Goal: Information Seeking & Learning: Learn about a topic

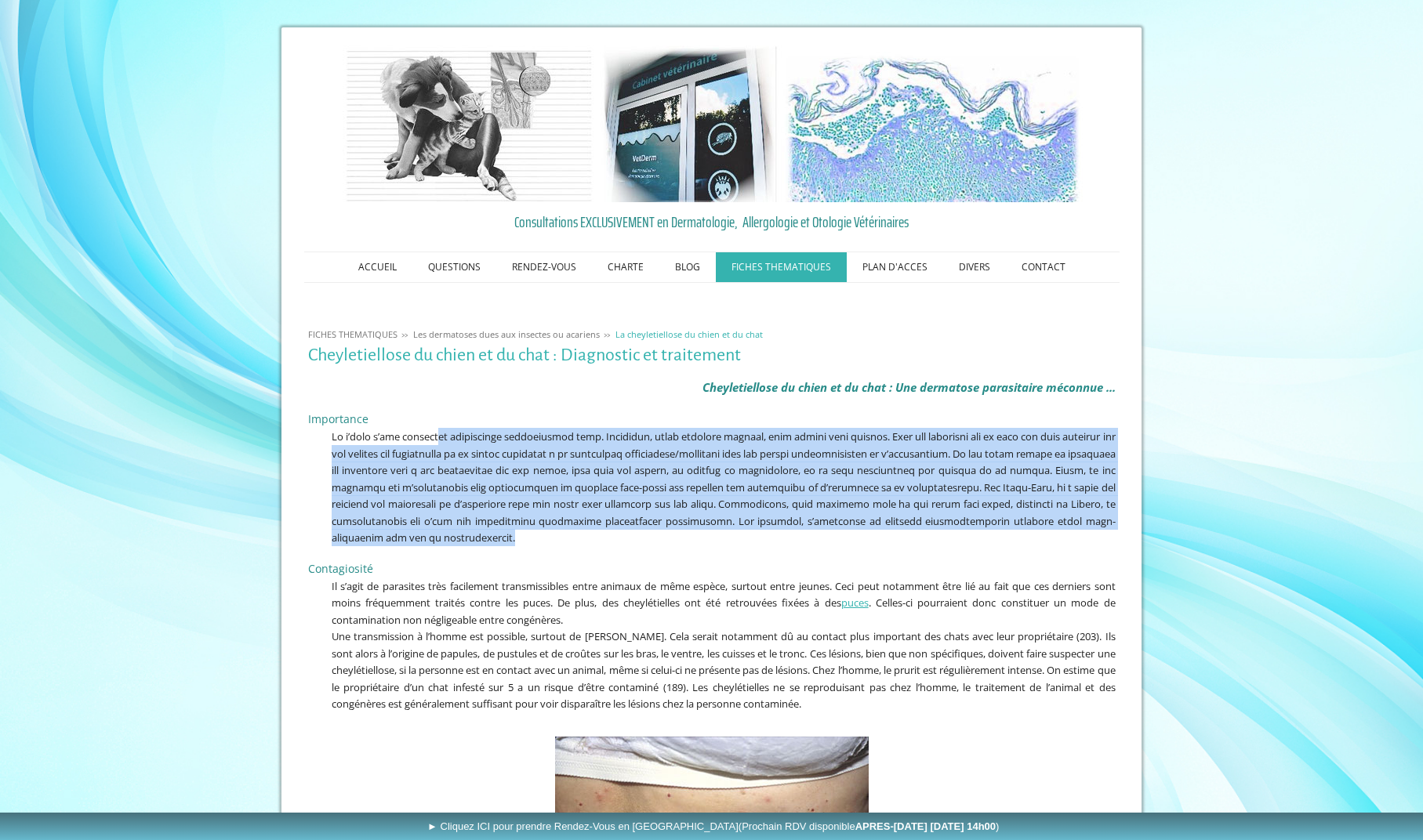
drag, startPoint x: 440, startPoint y: 440, endPoint x: 847, endPoint y: 537, distance: 418.4
click at [847, 537] on p at bounding box center [712, 487] width 808 height 119
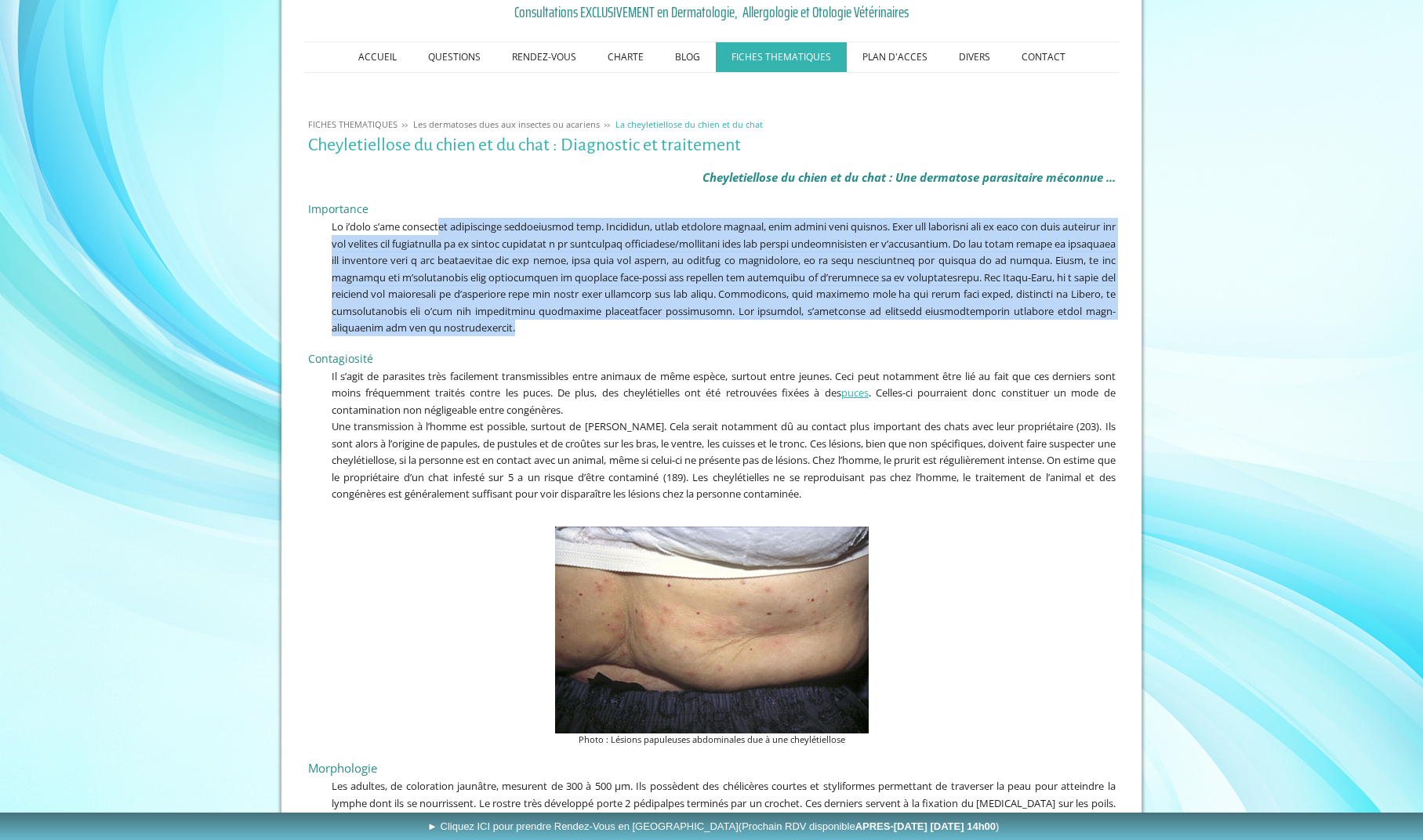
scroll to position [235, 0]
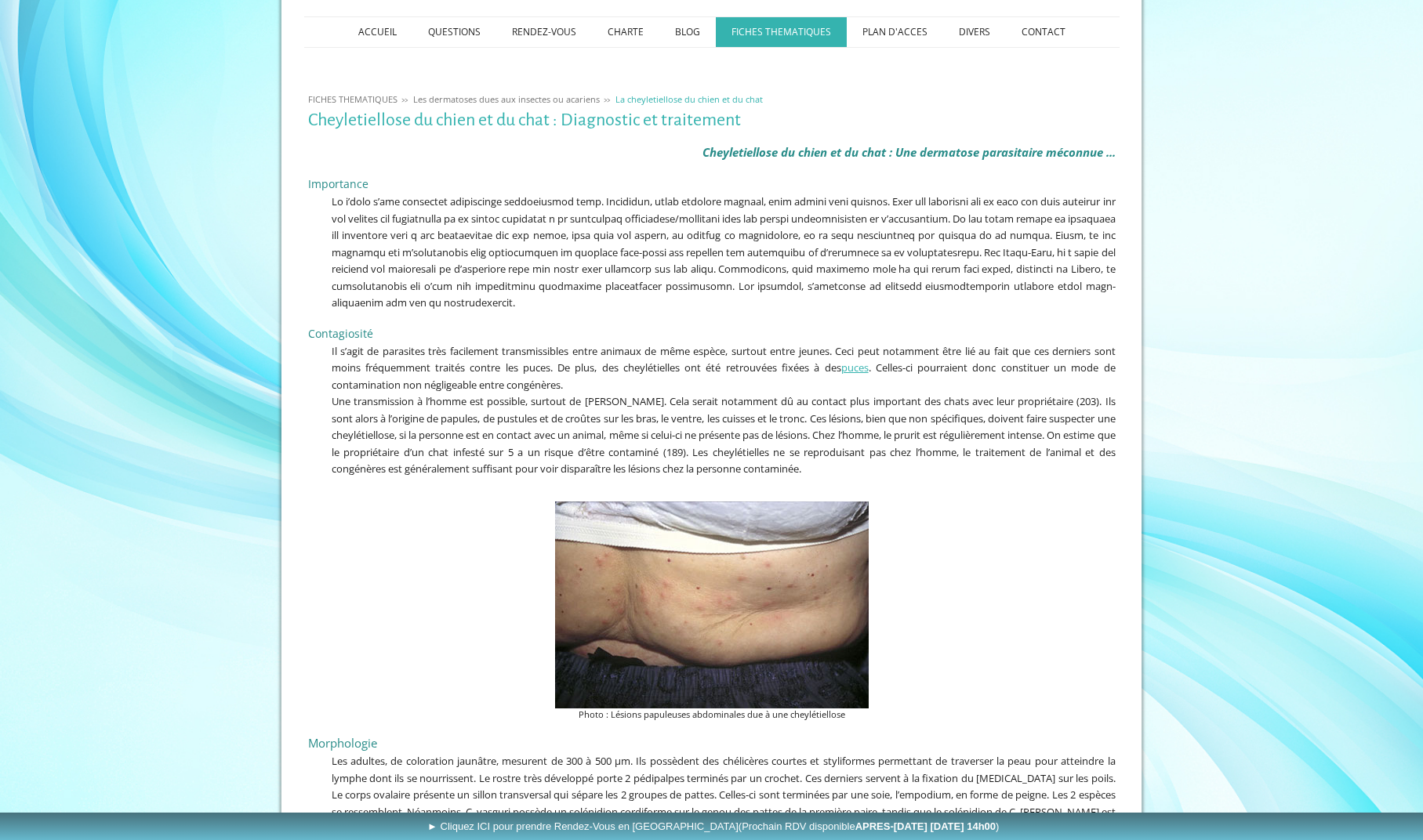
click at [1011, 437] on span "Une transmission à l’homme est possible, surtout de [PERSON_NAME]. Cela serait …" at bounding box center [723, 435] width 784 height 82
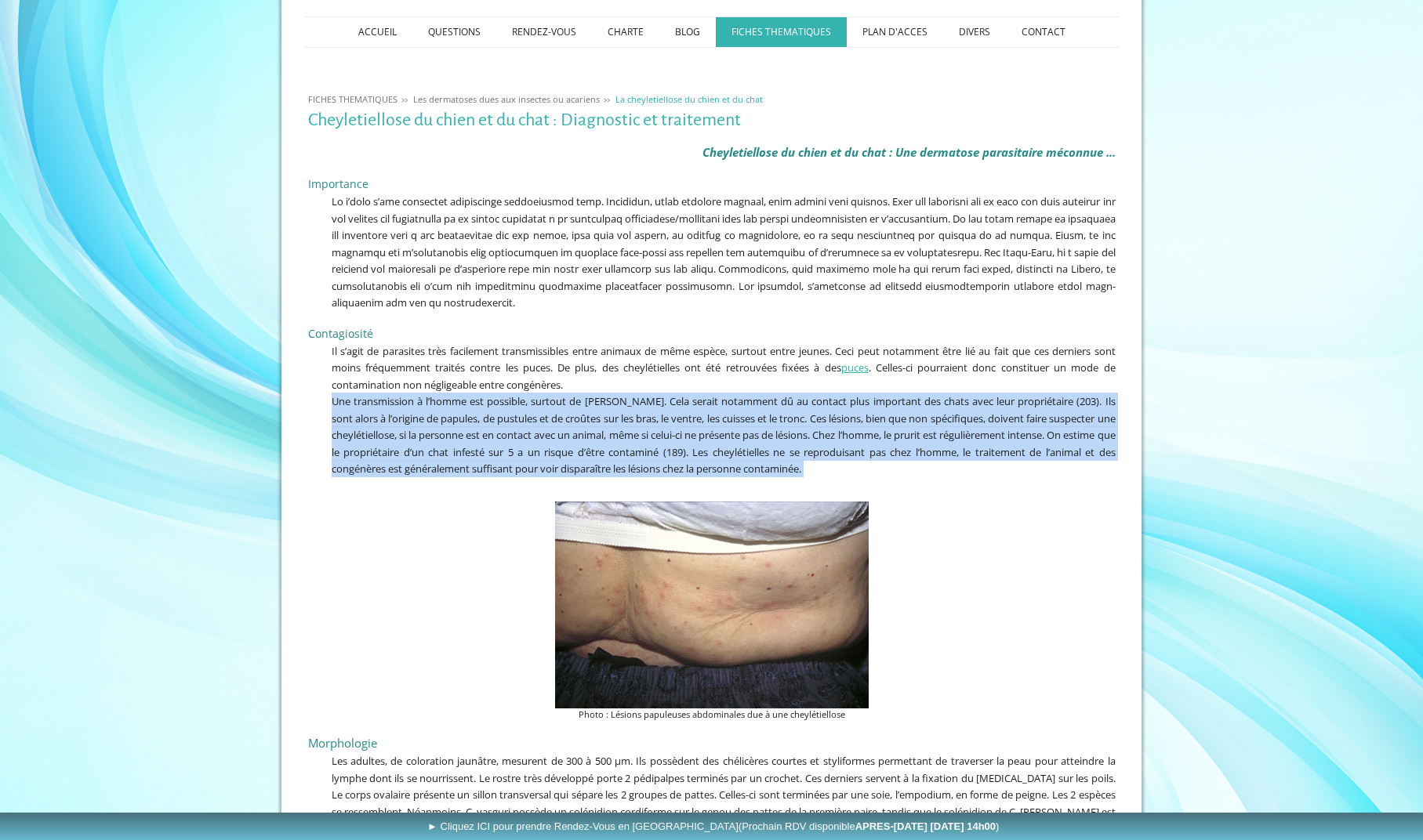
click at [1011, 437] on span "Une transmission à l’homme est possible, surtout de [PERSON_NAME]. Cela serait …" at bounding box center [723, 435] width 784 height 82
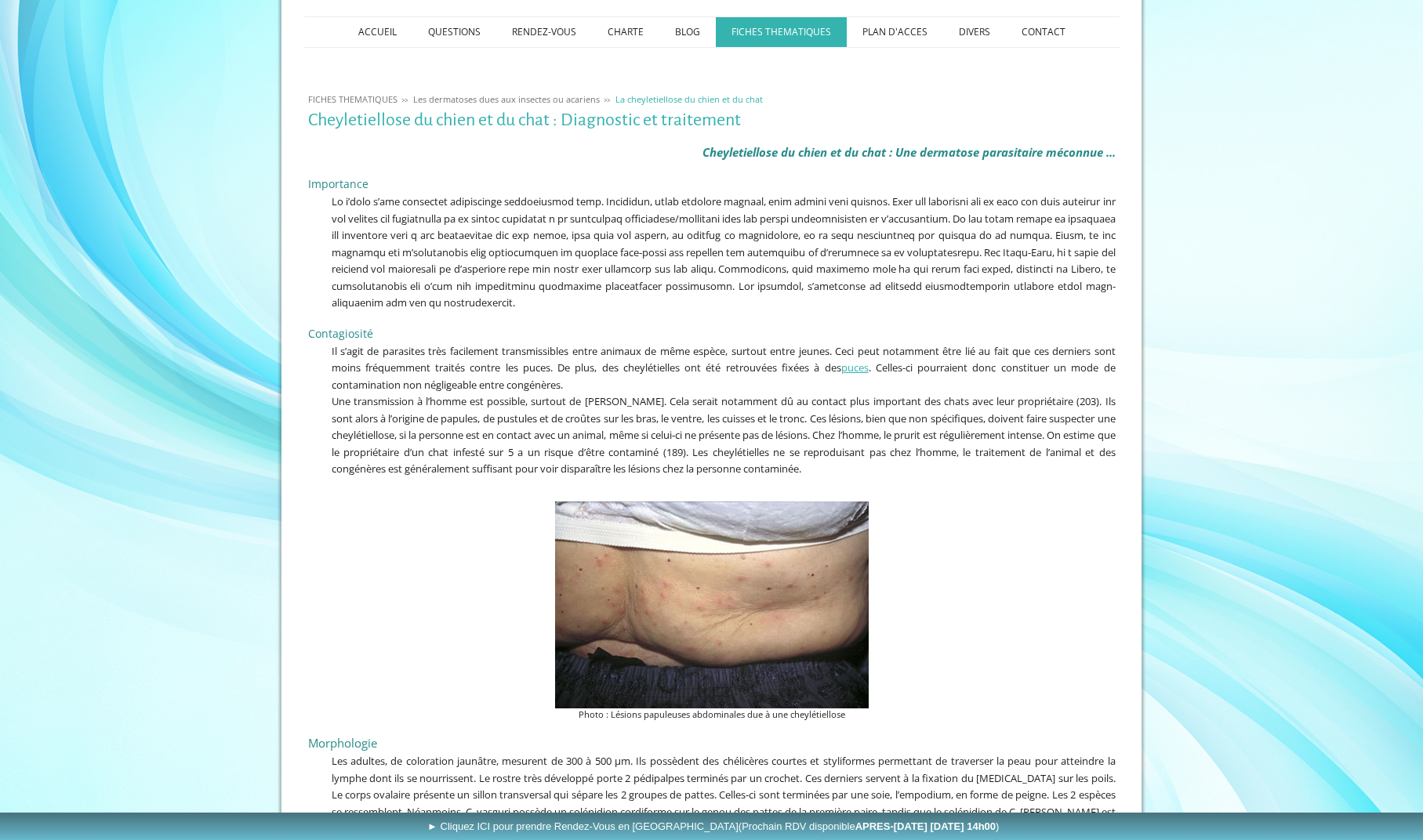
click at [1011, 437] on span "Une transmission à l’homme est possible, surtout de [PERSON_NAME]. Cela serait …" at bounding box center [723, 435] width 784 height 82
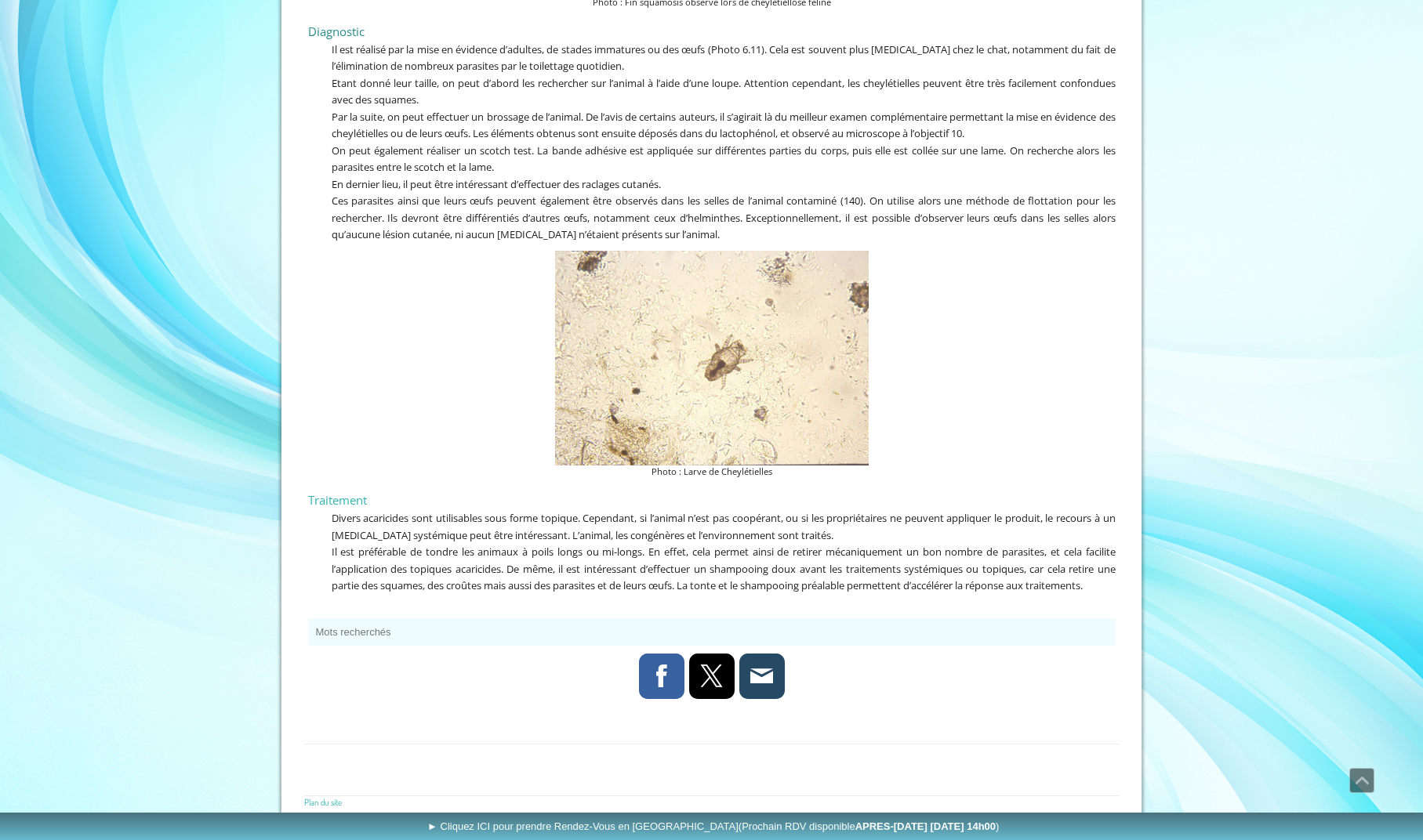
scroll to position [3629, 0]
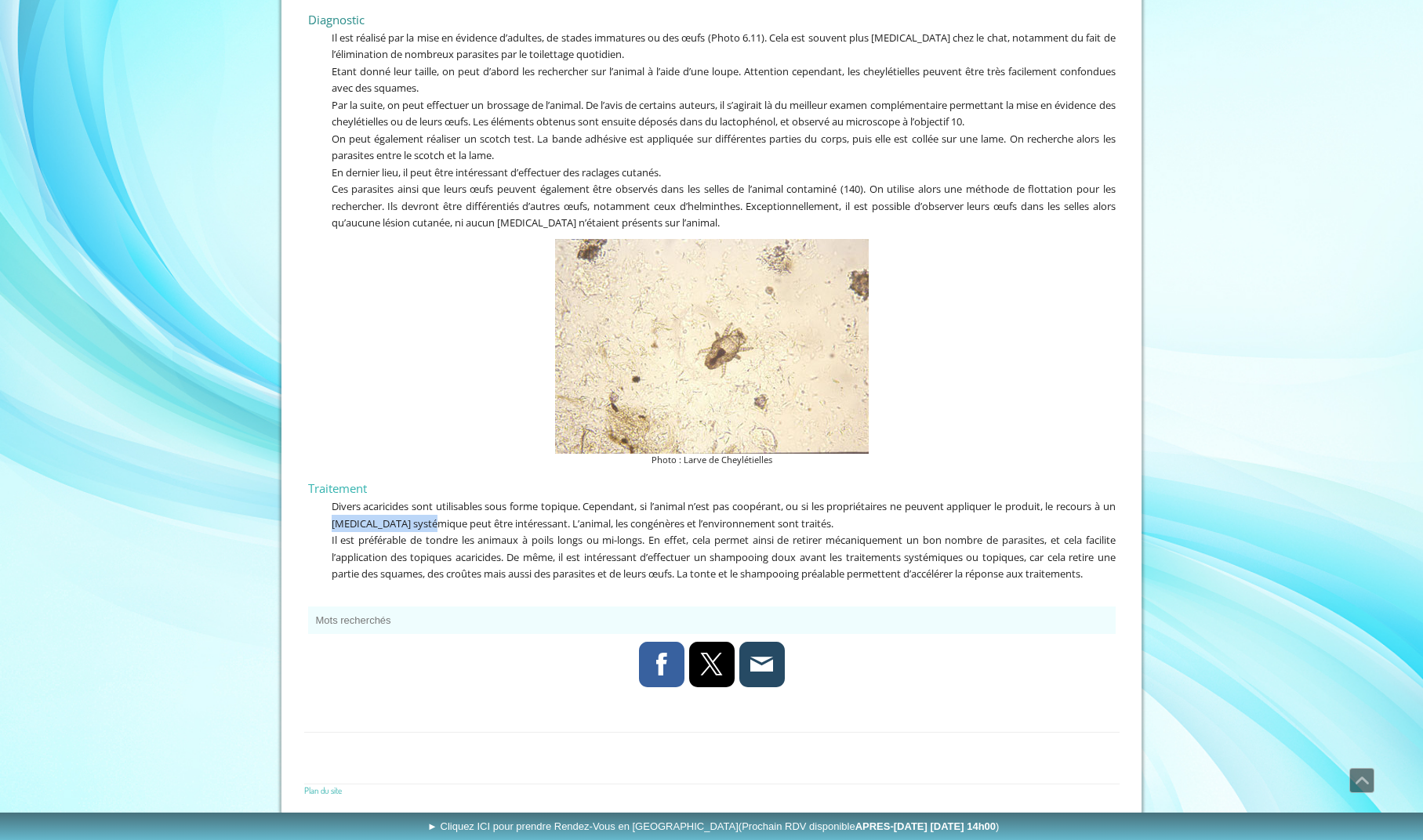
drag, startPoint x: 347, startPoint y: 524, endPoint x: 446, endPoint y: 521, distance: 99.0
click at [446, 521] on span "Divers acaricides sont utilisables sous forme topique. Cependant, si l’animal n…" at bounding box center [723, 515] width 784 height 31
